Goal: Check status: Check status

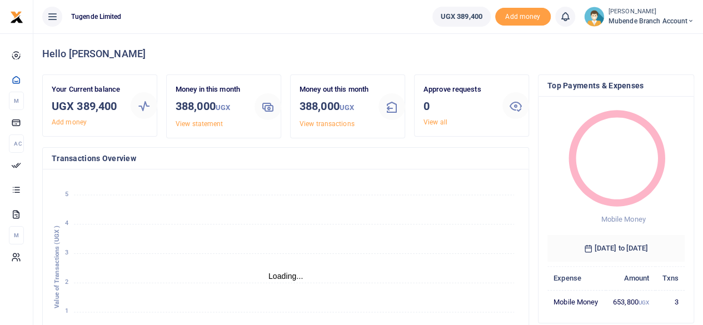
scroll to position [9, 9]
click at [207, 125] on link "View statement" at bounding box center [199, 124] width 47 height 8
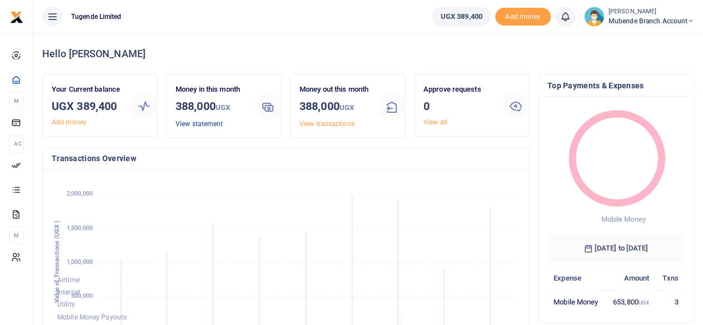
click at [205, 124] on link "View statement" at bounding box center [199, 124] width 47 height 8
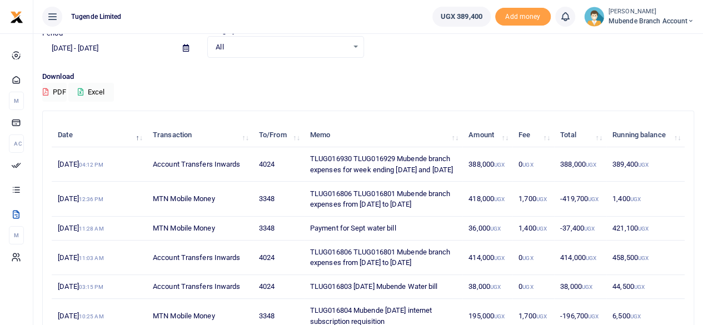
scroll to position [51, 0]
